Goal: Task Accomplishment & Management: Manage account settings

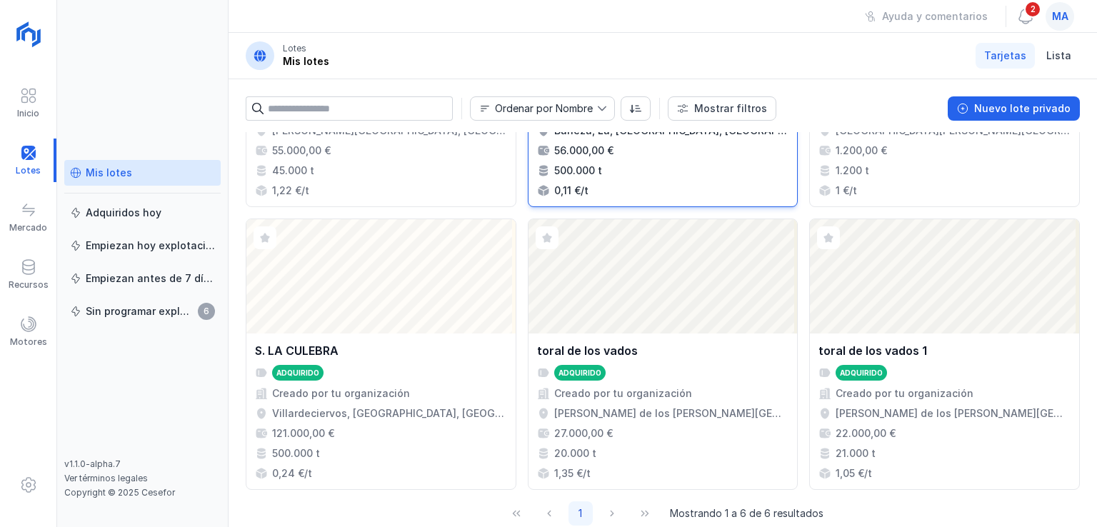
scroll to position [223, 0]
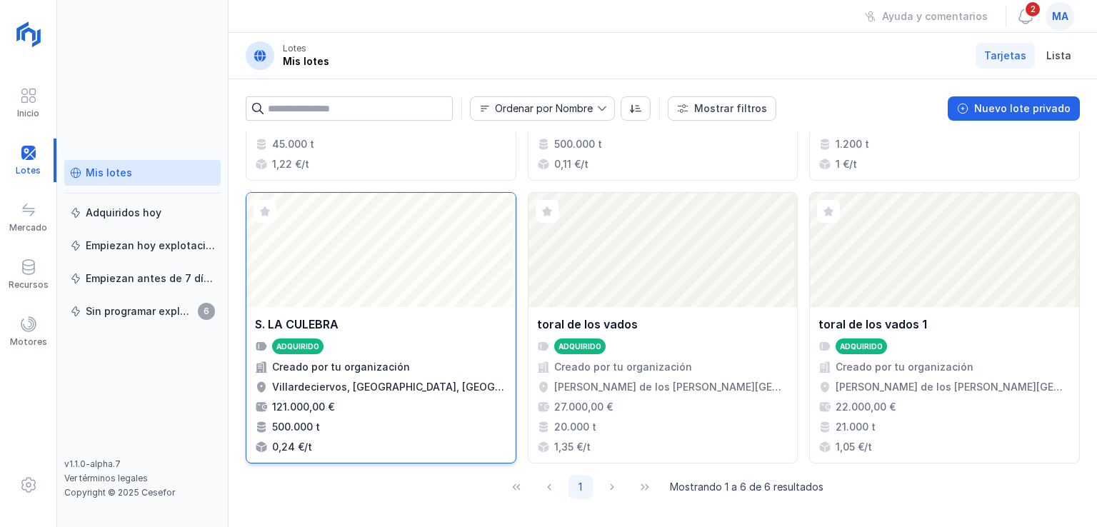
click at [323, 274] on div "Abrir lote" at bounding box center [380, 250] width 269 height 114
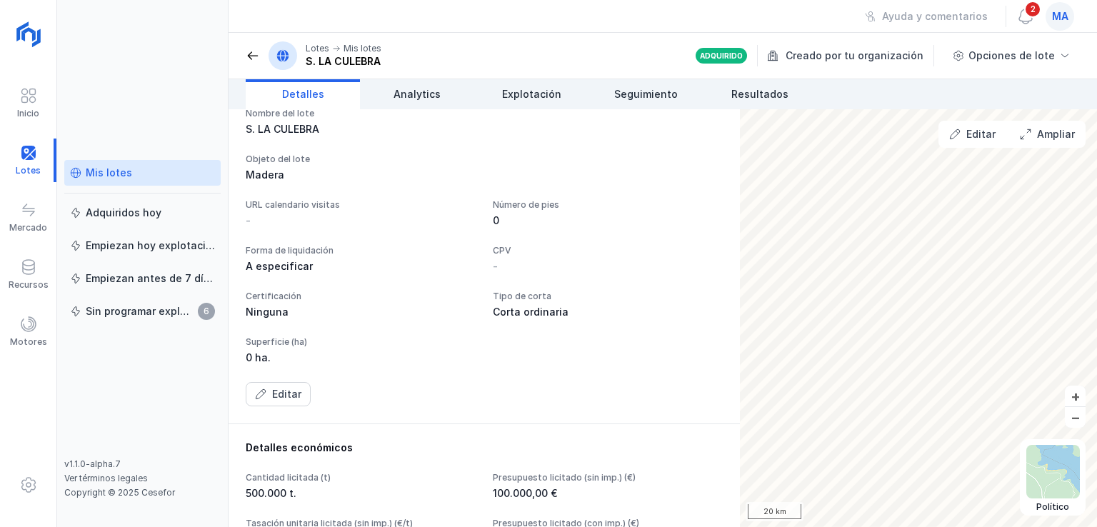
scroll to position [71, 0]
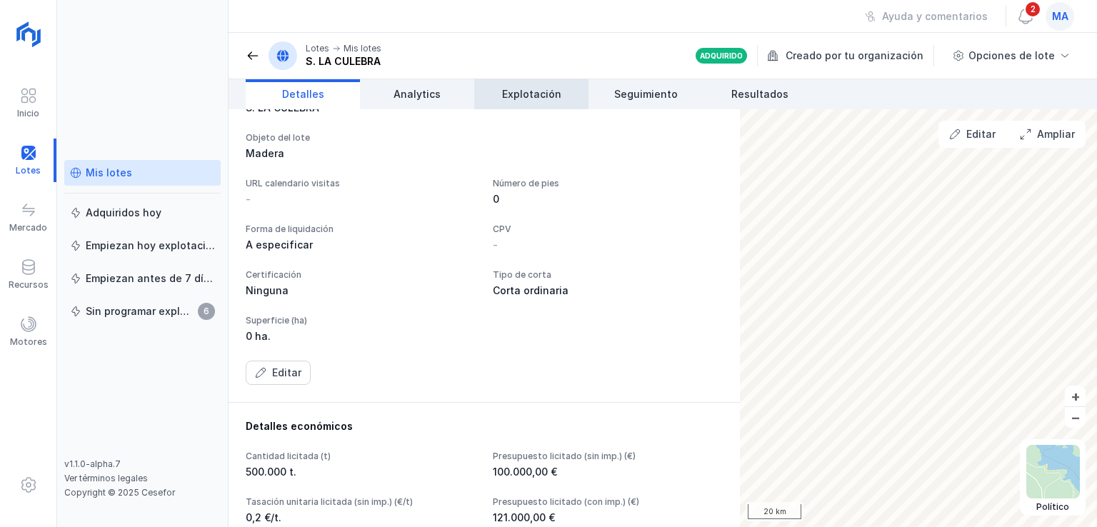
click at [549, 89] on span "Explotación" at bounding box center [531, 94] width 59 height 14
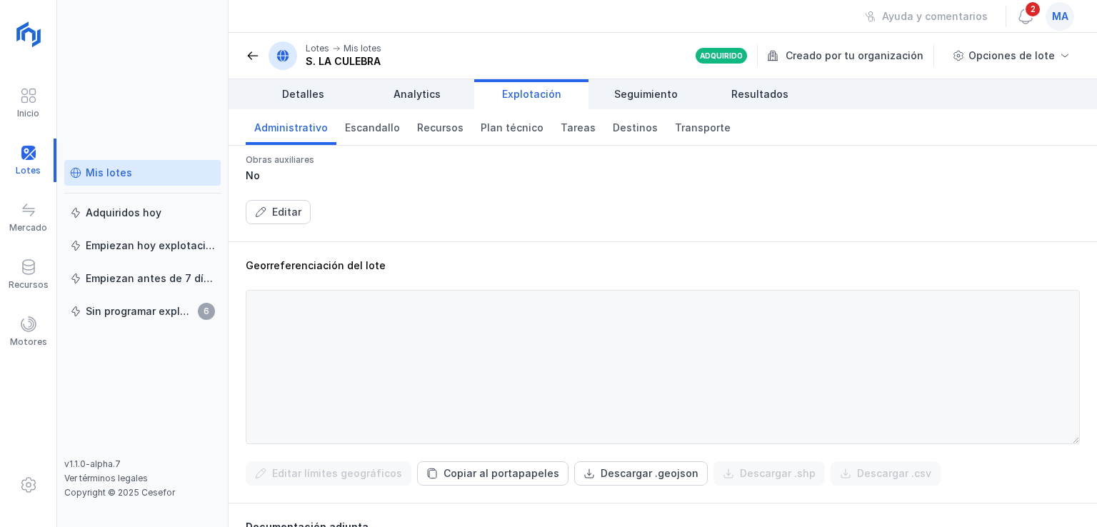
scroll to position [429, 0]
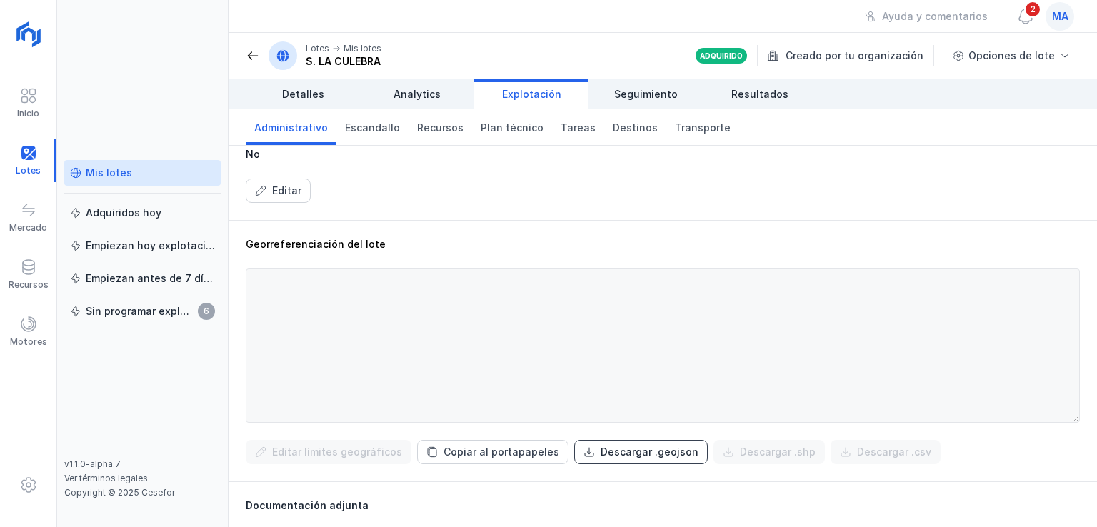
click at [614, 449] on div "Descargar .geojson" at bounding box center [650, 452] width 98 height 14
click at [24, 155] on div at bounding box center [28, 161] width 56 height 44
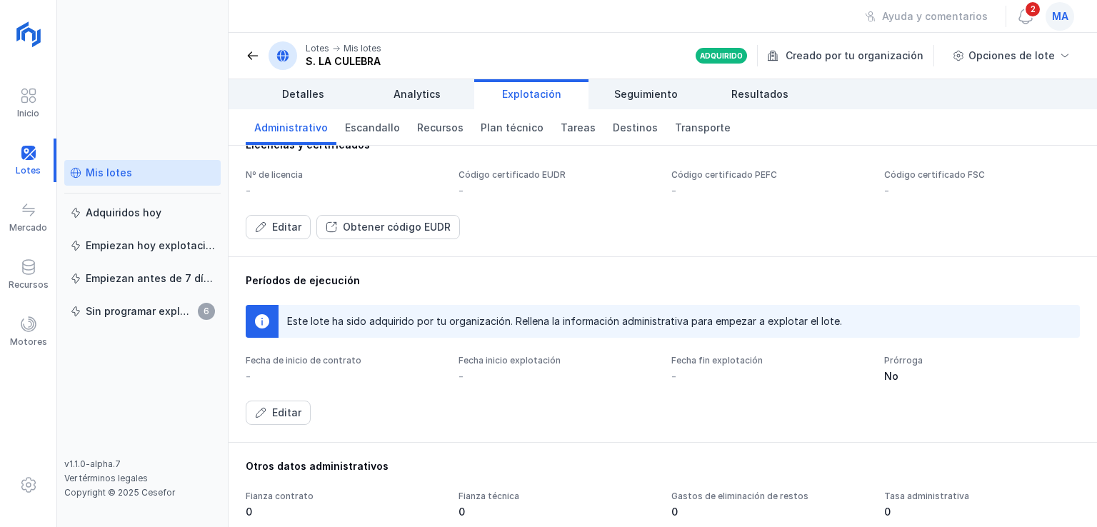
scroll to position [0, 0]
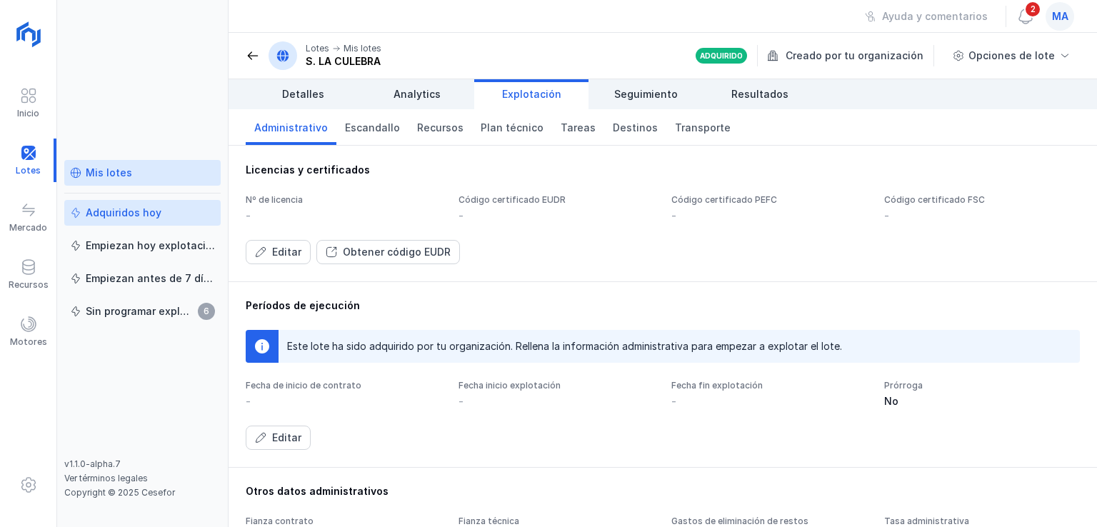
click at [110, 215] on div "Adquiridos hoy" at bounding box center [124, 213] width 76 height 14
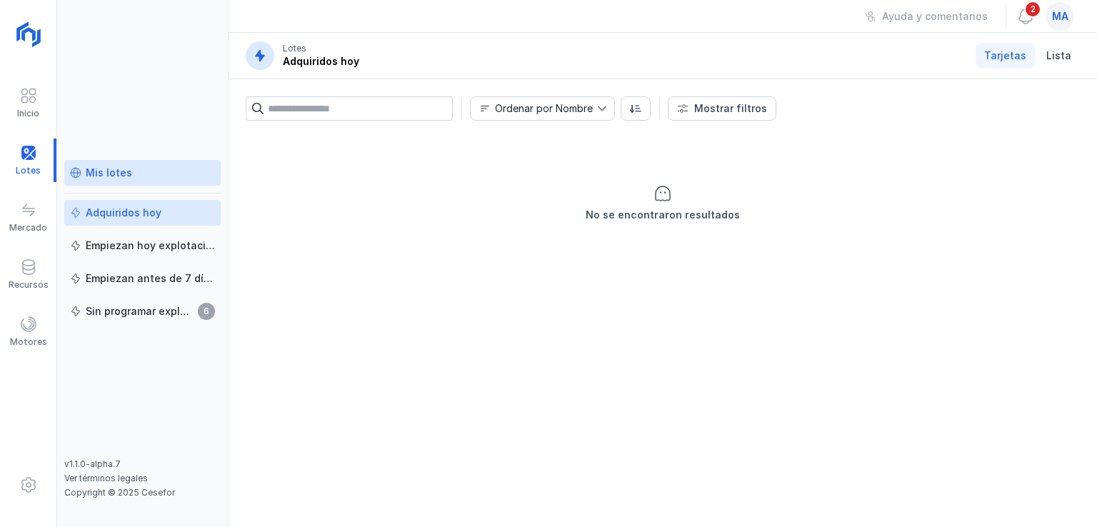
click at [98, 173] on div "Mis lotes" at bounding box center [109, 173] width 46 height 14
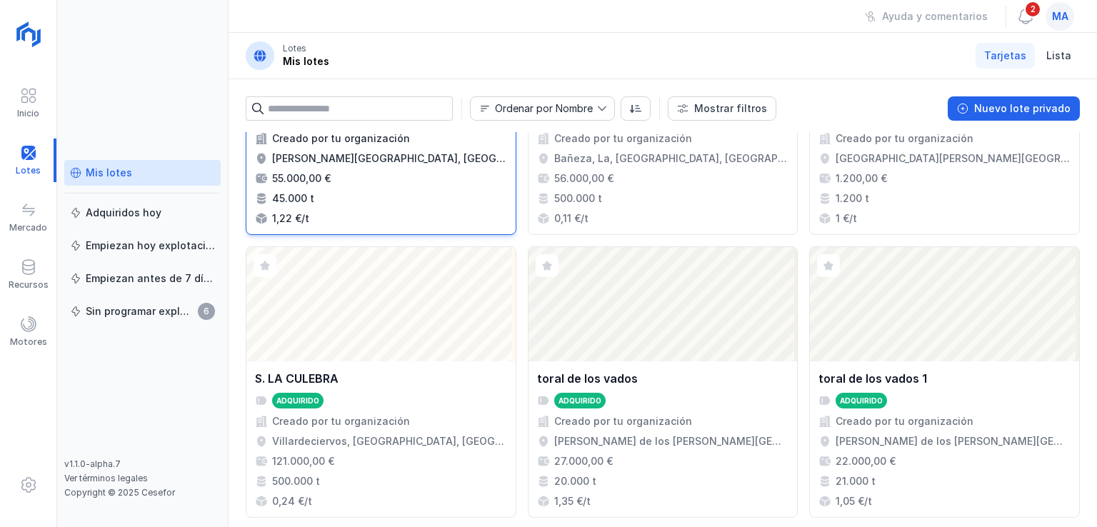
scroll to position [214, 0]
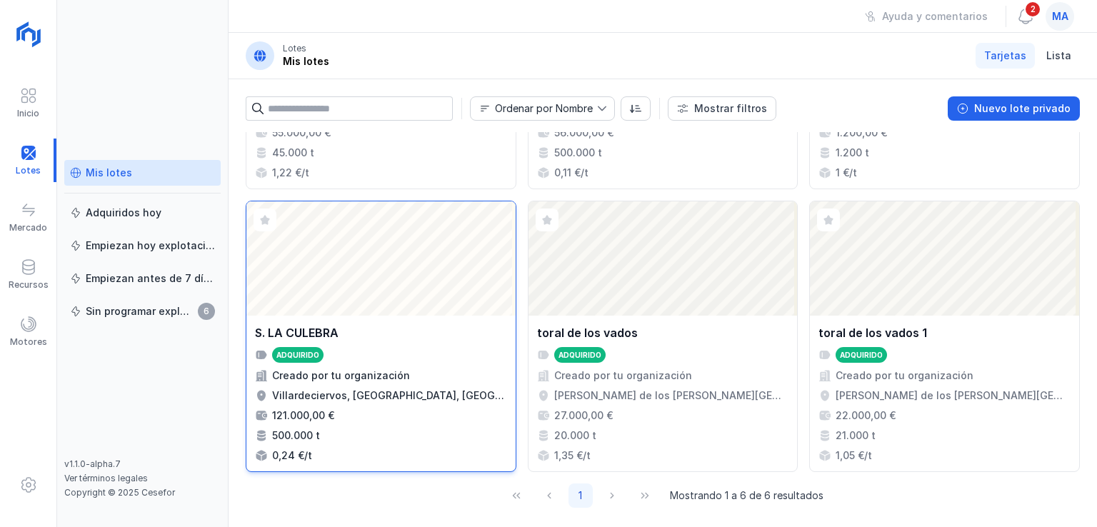
click at [315, 283] on div "Abrir lote" at bounding box center [380, 258] width 269 height 114
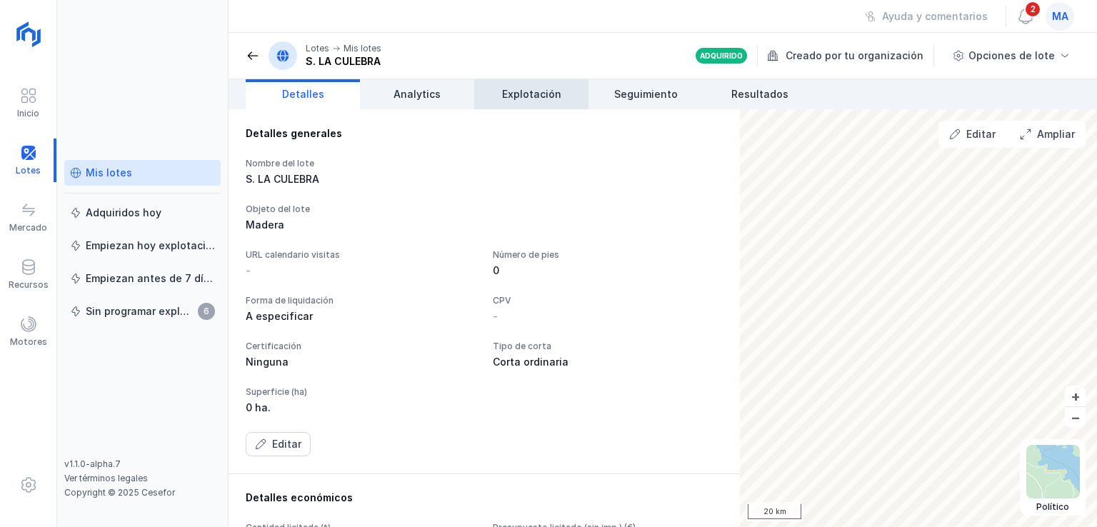
click at [543, 88] on span "Explotación" at bounding box center [531, 94] width 59 height 14
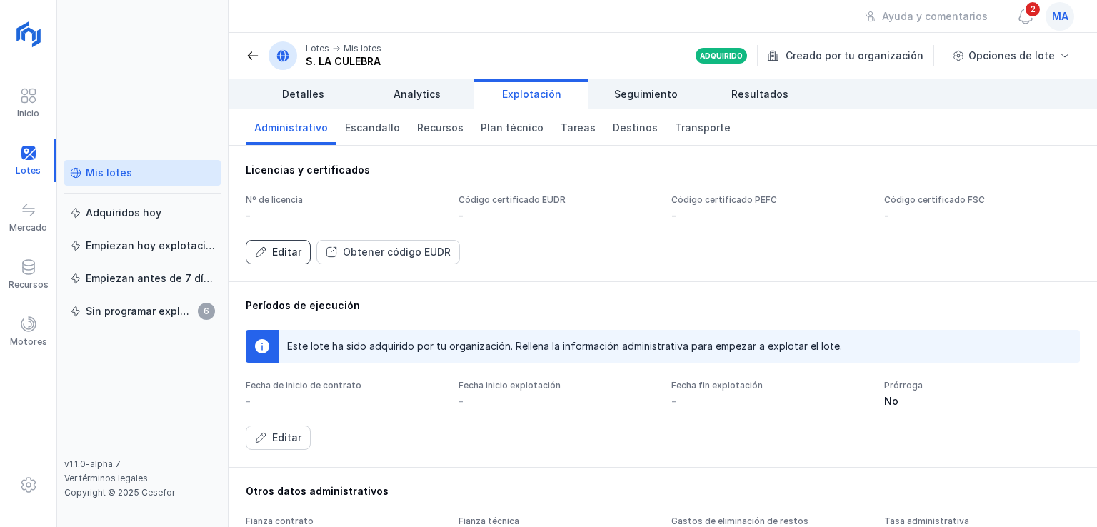
click at [281, 252] on div "Editar" at bounding box center [286, 252] width 29 height 14
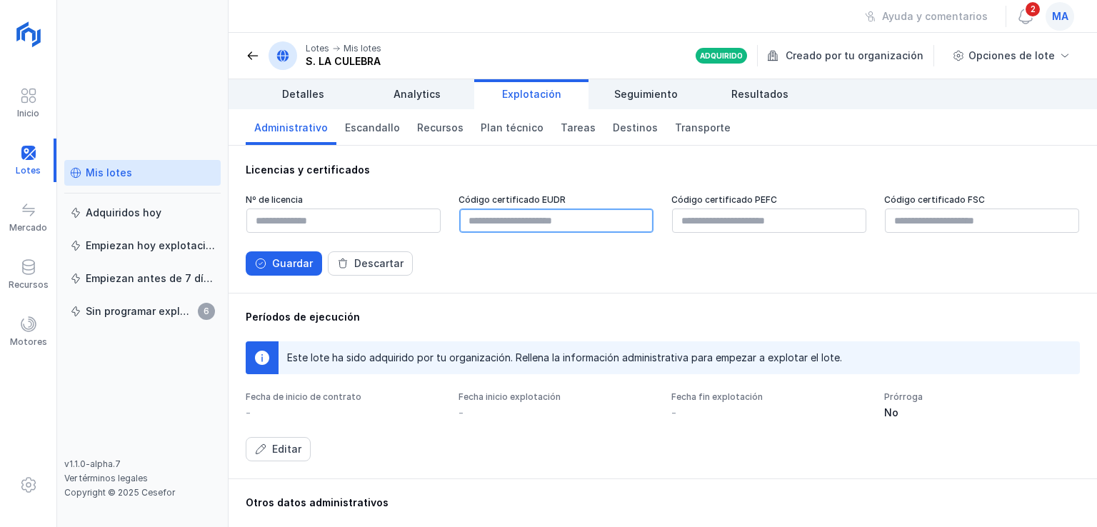
click at [579, 220] on input "text" at bounding box center [556, 221] width 194 height 24
paste input "**********"
paste input "*********"
type input "**********"
click at [301, 264] on div "Guardar" at bounding box center [292, 263] width 41 height 14
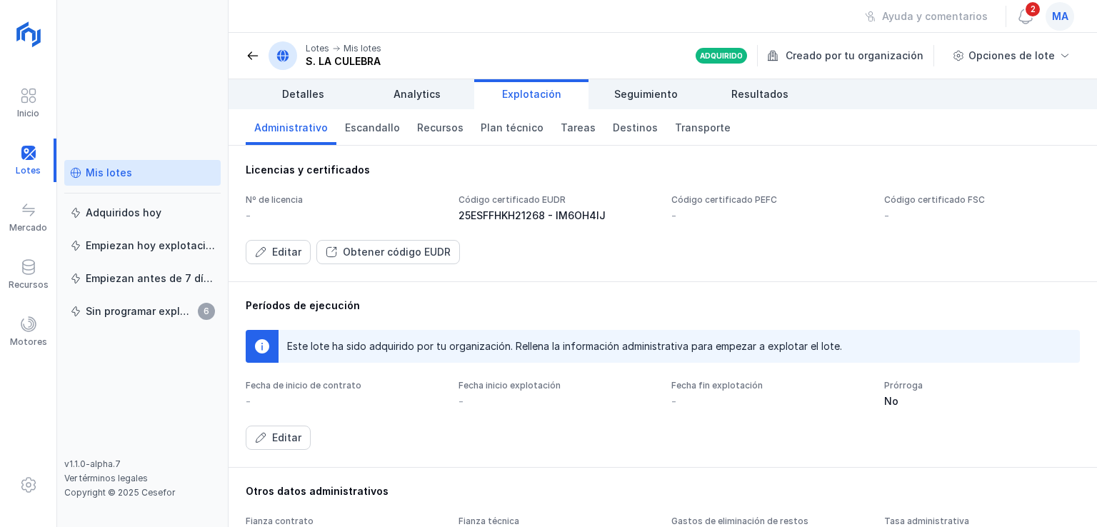
click at [139, 174] on div "Mis lotes" at bounding box center [142, 173] width 145 height 14
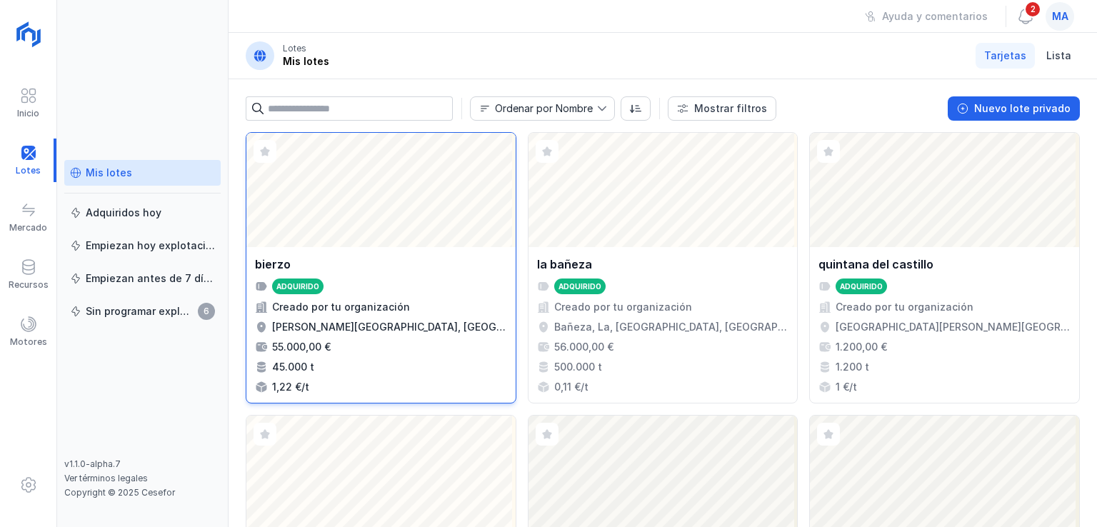
click at [379, 192] on div "Abrir lote" at bounding box center [380, 190] width 269 height 114
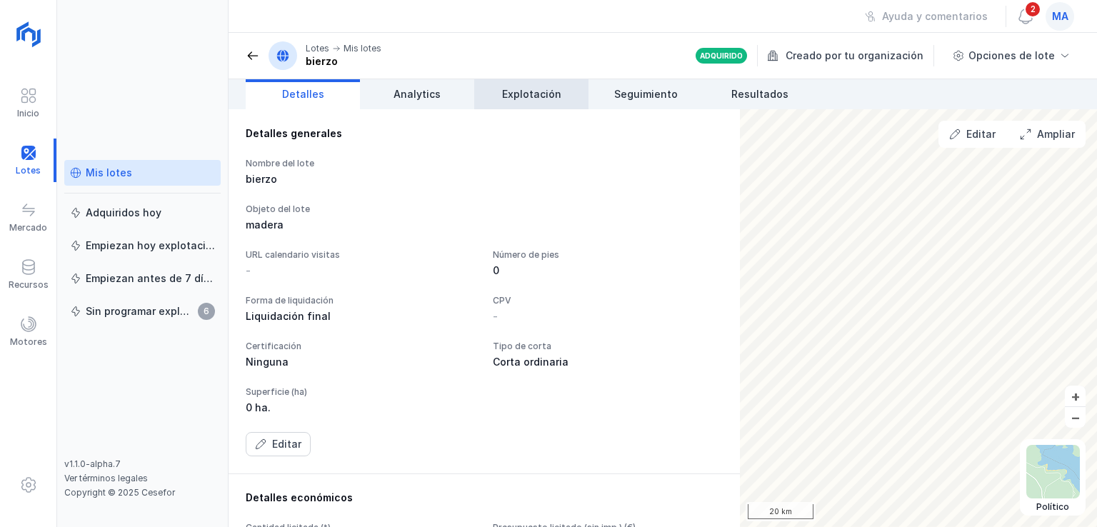
click at [517, 96] on span "Explotación" at bounding box center [531, 94] width 59 height 14
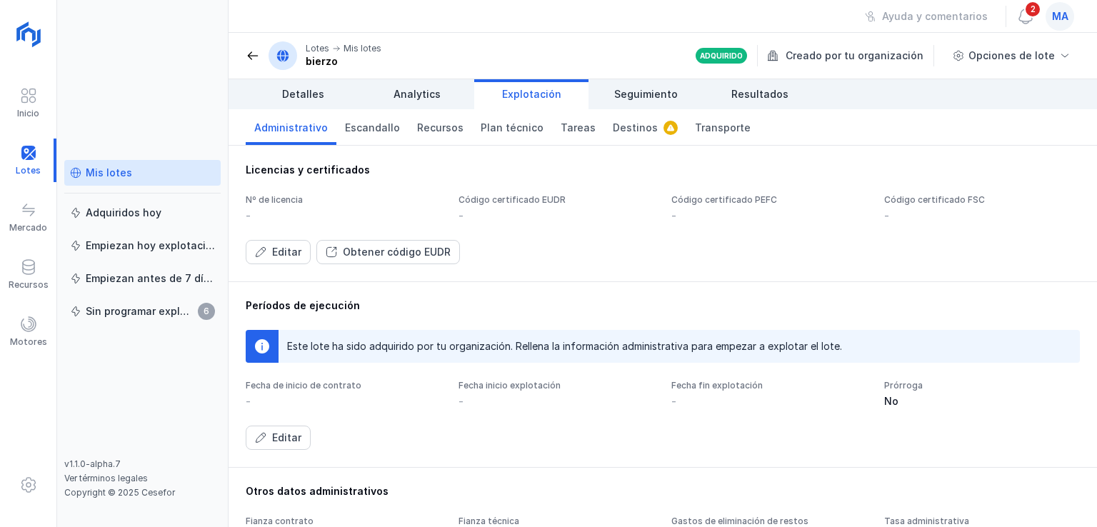
click at [111, 170] on div "Mis lotes" at bounding box center [109, 173] width 46 height 14
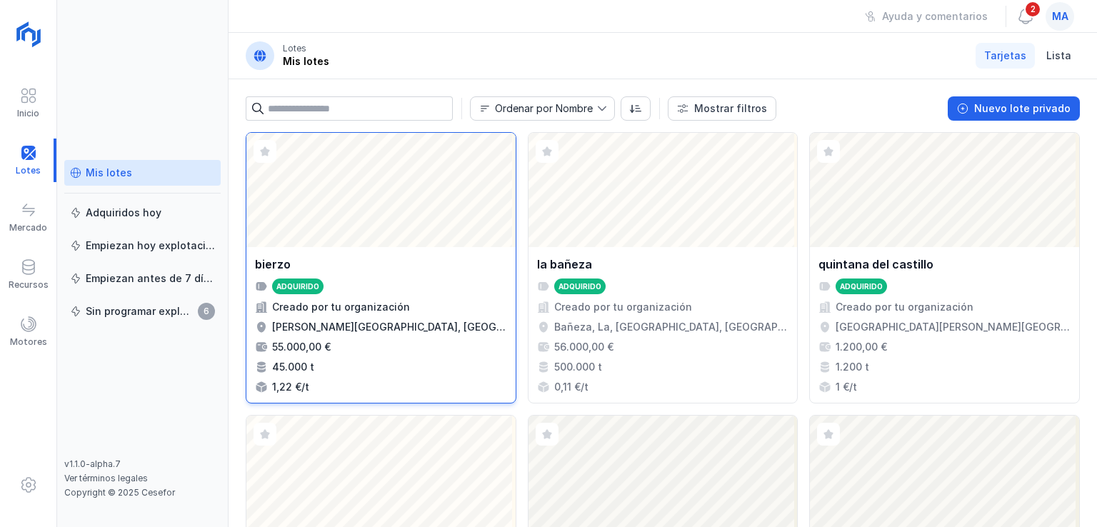
click at [375, 197] on div "Abrir lote" at bounding box center [380, 190] width 269 height 114
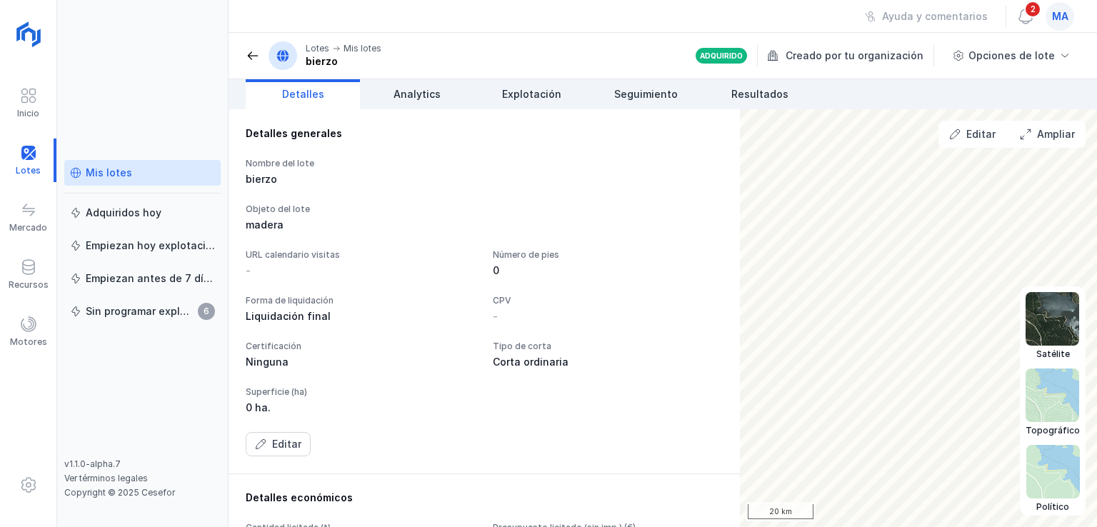
click at [1056, 329] on img at bounding box center [1053, 319] width 54 height 54
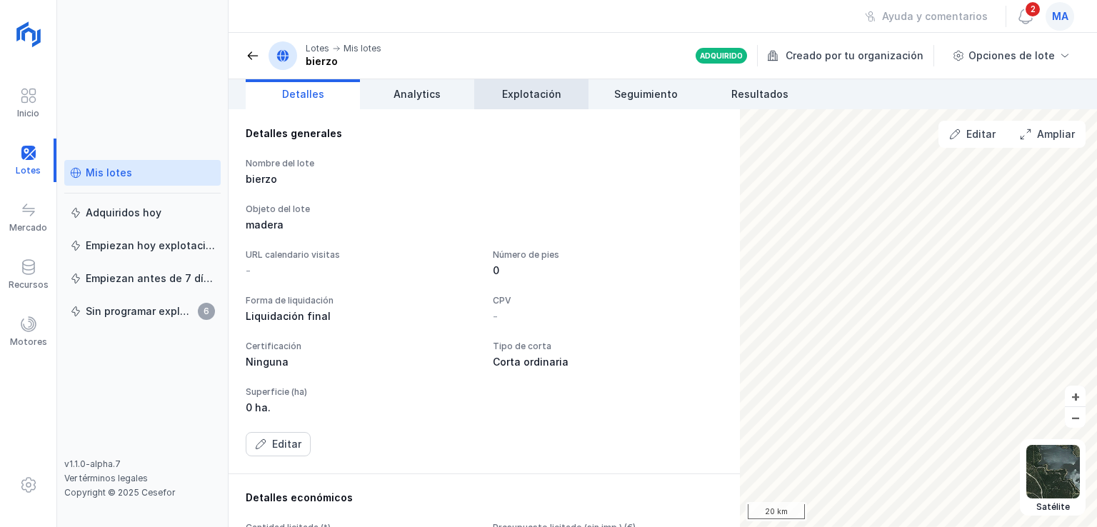
click at [536, 98] on span "Explotación" at bounding box center [531, 94] width 59 height 14
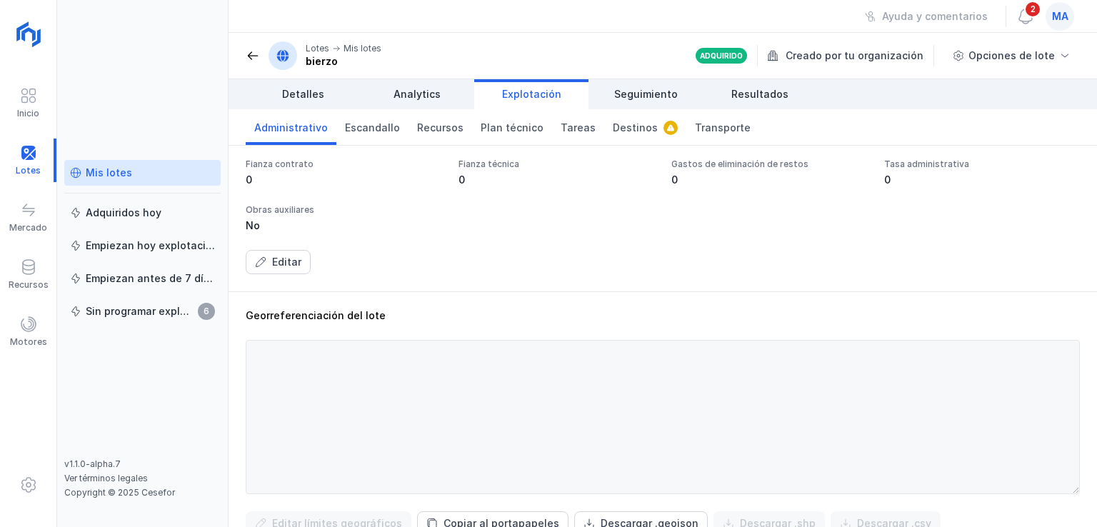
scroll to position [429, 0]
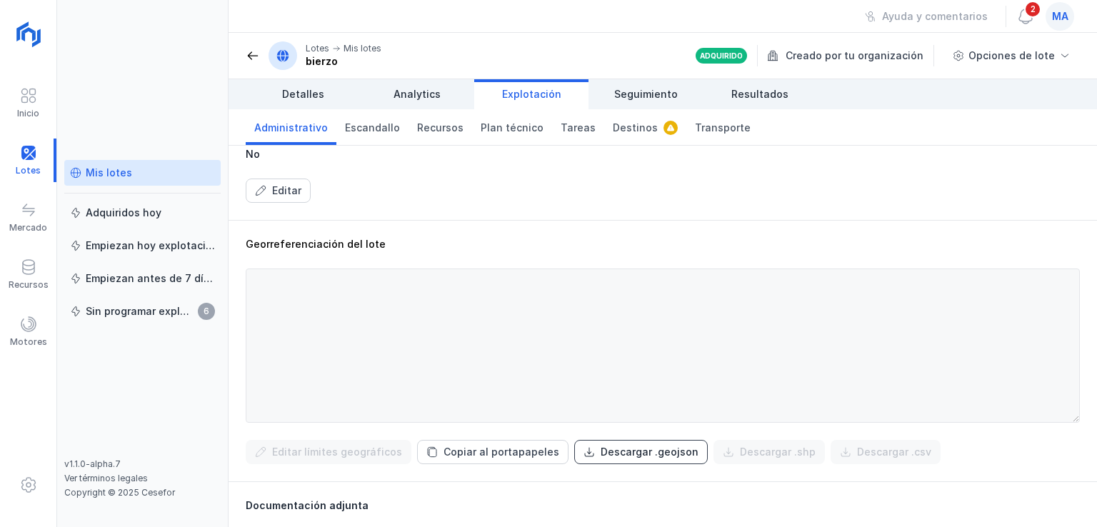
click at [641, 454] on div "Descargar .geojson" at bounding box center [650, 452] width 98 height 14
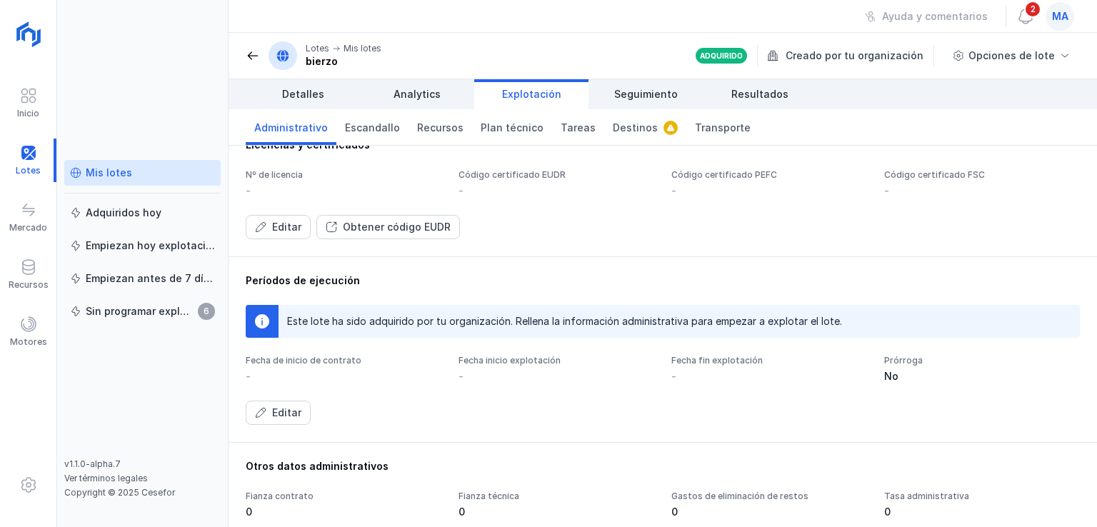
scroll to position [0, 0]
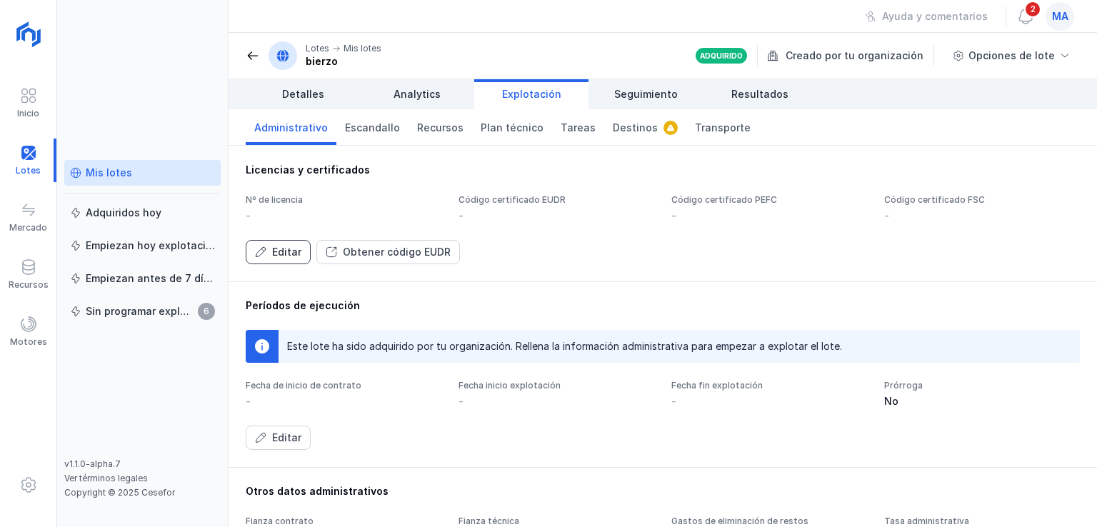
click at [278, 256] on div "Editar" at bounding box center [286, 252] width 29 height 14
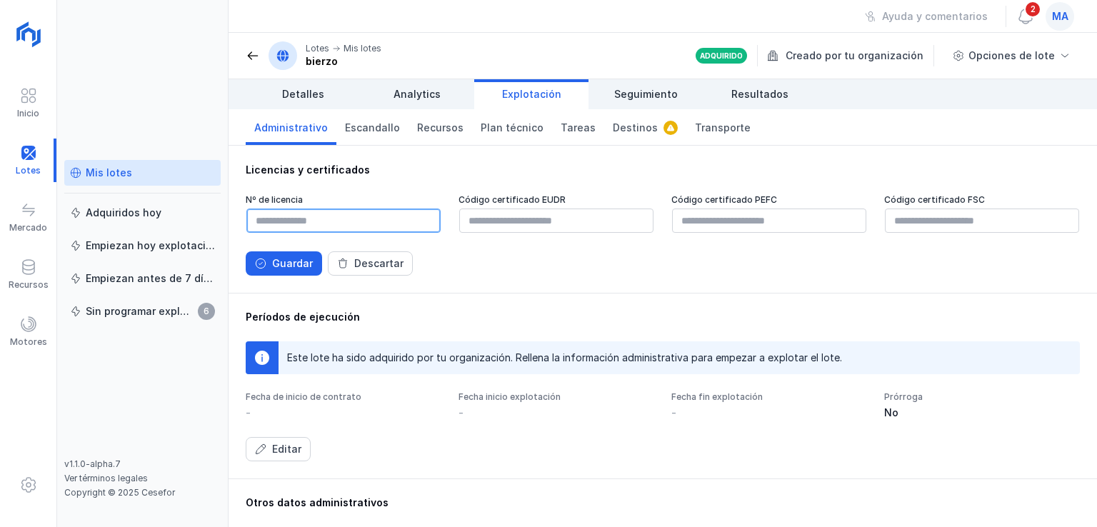
click at [320, 223] on input "text" at bounding box center [343, 221] width 194 height 24
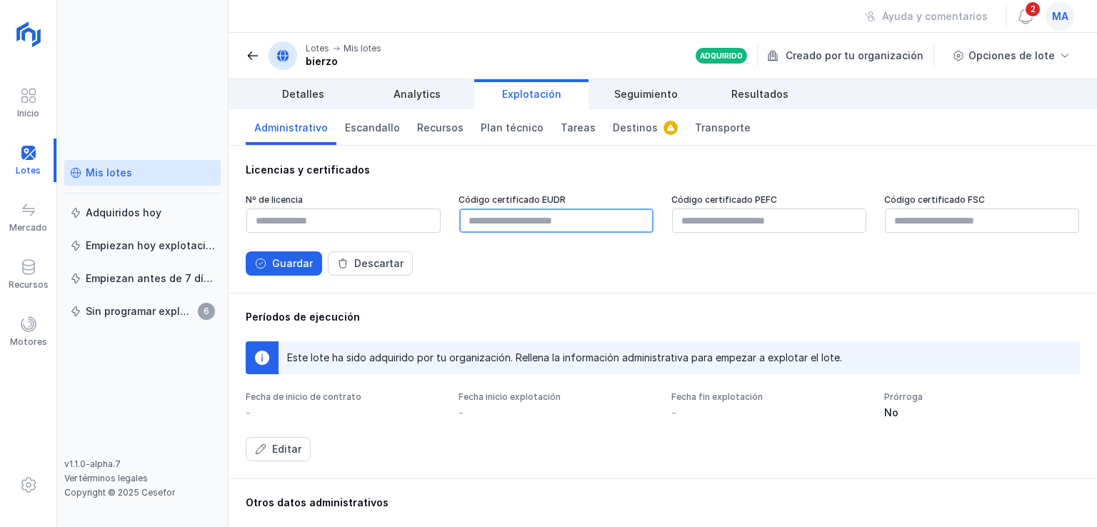
click at [517, 221] on input "text" at bounding box center [556, 221] width 194 height 24
paste input "**********"
paste input "*********"
type input "**********"
click at [301, 261] on div "Guardar" at bounding box center [292, 263] width 41 height 14
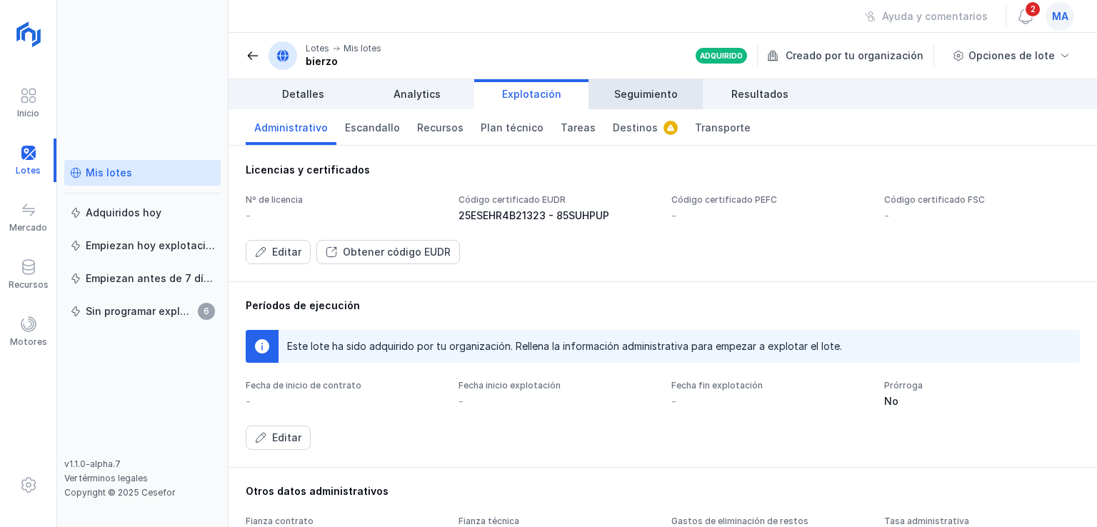
click at [656, 96] on span "Seguimiento" at bounding box center [646, 94] width 64 height 14
